Goal: Obtain resource: Obtain resource

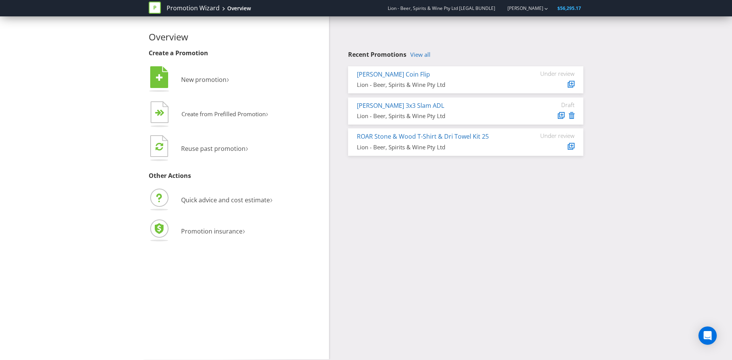
click at [424, 59] on div "Recent Promotions View all [PERSON_NAME] Coin Flip Lion - Beer, Spirits & Wine …" at bounding box center [465, 103] width 235 height 104
click at [424, 57] on link "View all" at bounding box center [420, 54] width 20 height 6
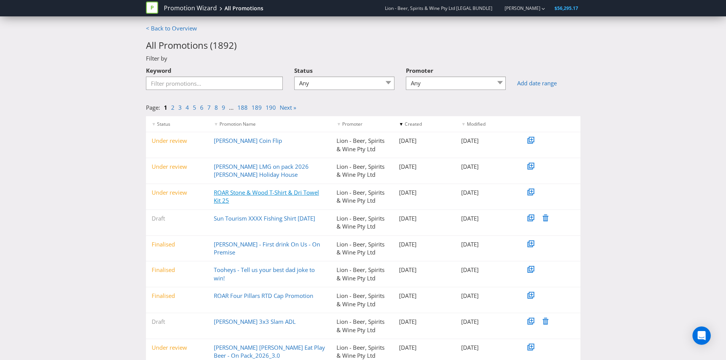
drag, startPoint x: 294, startPoint y: 191, endPoint x: 262, endPoint y: 194, distance: 32.1
click at [262, 194] on link "ROAR Stone & Wood T-Shirt & Dri Towel Kit 25" at bounding box center [266, 197] width 105 height 16
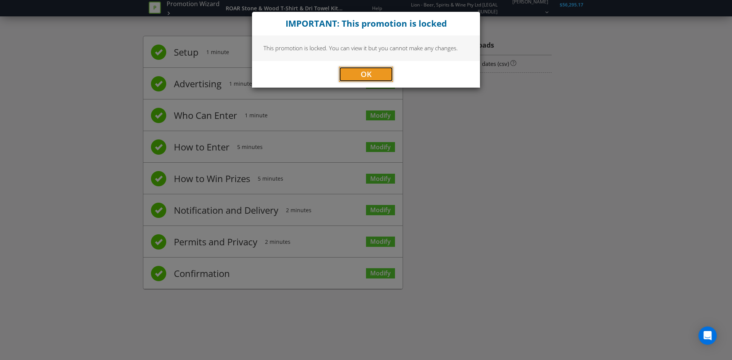
click at [351, 77] on button "OK" at bounding box center [366, 74] width 54 height 15
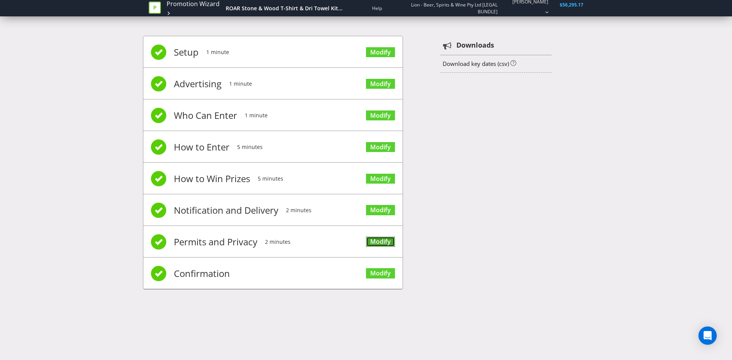
click at [378, 239] on link "Modify" at bounding box center [380, 242] width 29 height 10
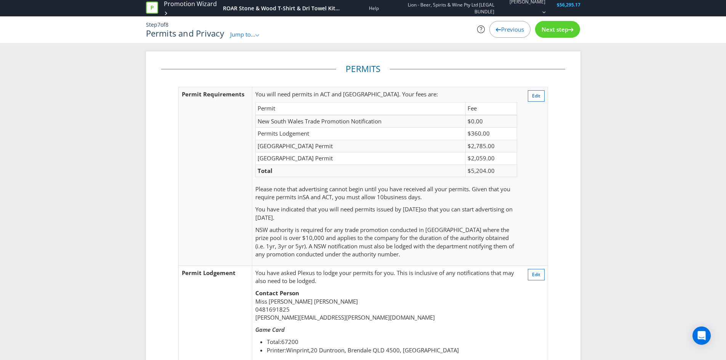
click at [506, 25] on div "Previous" at bounding box center [510, 29] width 41 height 17
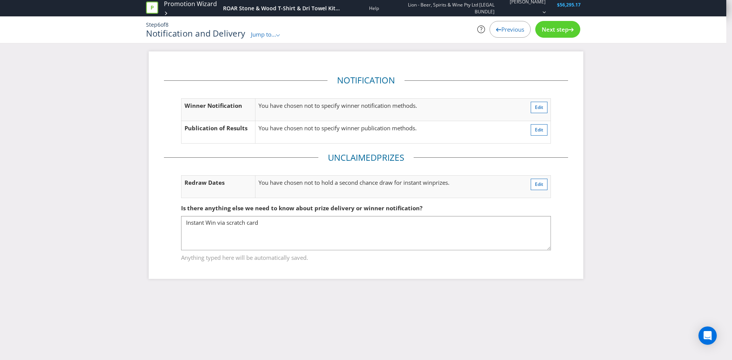
click at [508, 26] on span "Previous" at bounding box center [512, 30] width 23 height 8
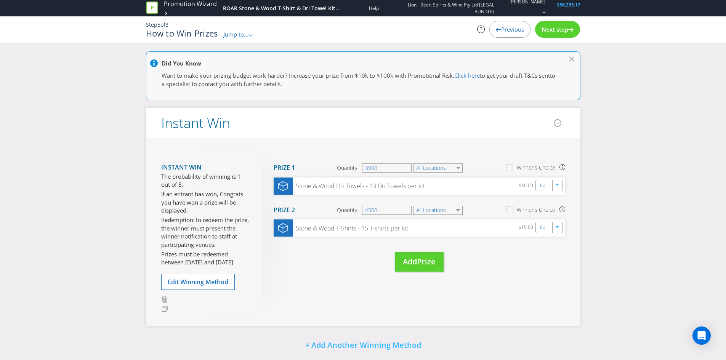
click at [507, 26] on span "Previous" at bounding box center [512, 30] width 23 height 8
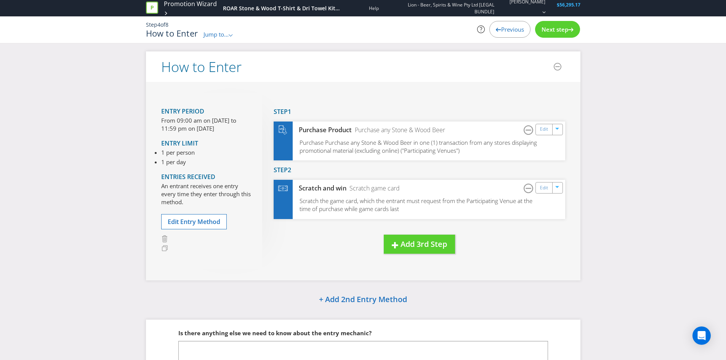
click at [510, 28] on span "Previous" at bounding box center [512, 30] width 23 height 8
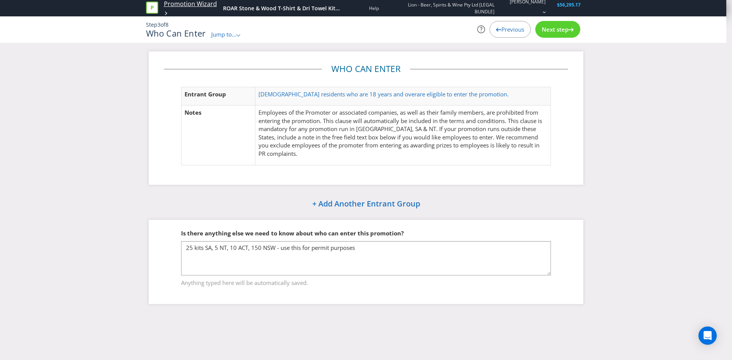
click at [176, 3] on link "Promotion Wizard" at bounding box center [190, 4] width 53 height 9
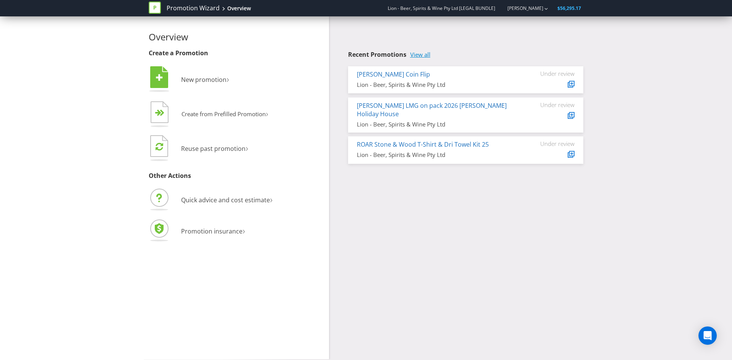
click at [414, 52] on link "View all" at bounding box center [420, 54] width 20 height 6
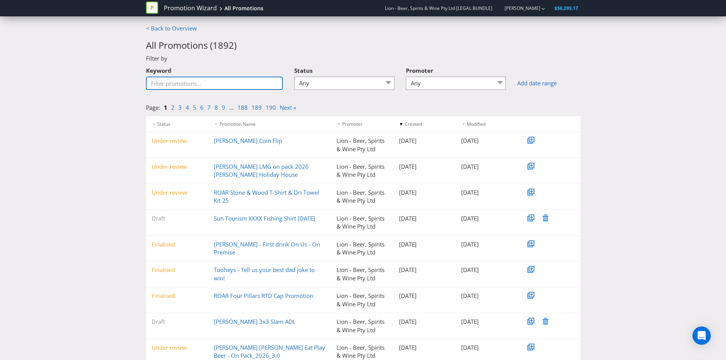
click at [200, 87] on input "Keyword" at bounding box center [214, 83] width 137 height 13
click at [262, 294] on link "ROAR Four Pillars RTD Cap Promotion" at bounding box center [264, 296] width 100 height 8
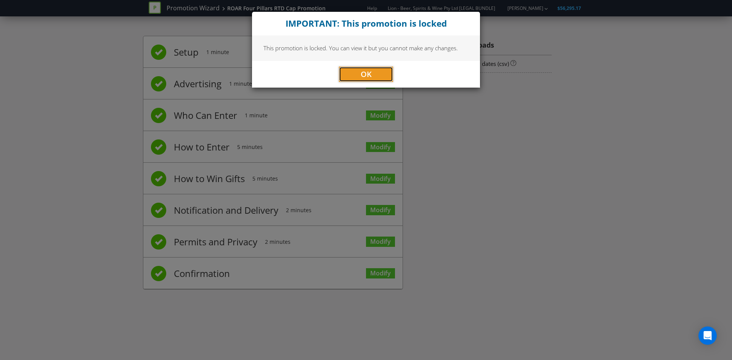
click at [351, 68] on button "OK" at bounding box center [366, 74] width 54 height 15
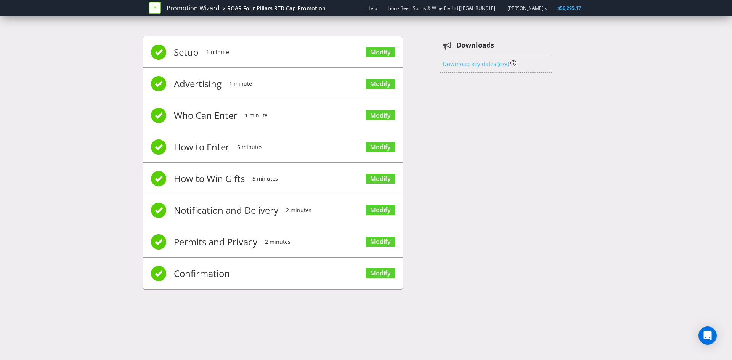
click at [463, 63] on link "Download key dates (csv)" at bounding box center [476, 64] width 66 height 8
click at [382, 276] on link "Modify" at bounding box center [380, 273] width 29 height 10
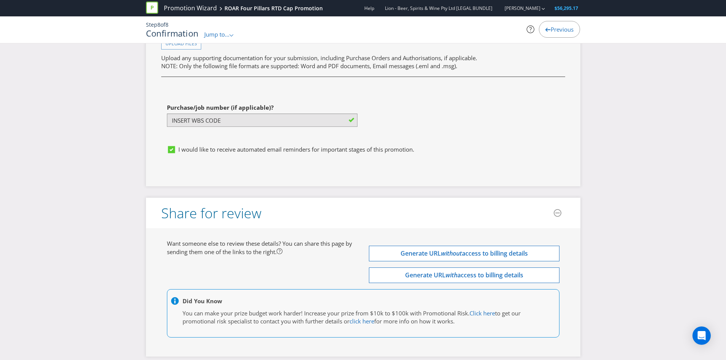
scroll to position [2236, 0]
